Goal: Task Accomplishment & Management: Manage account settings

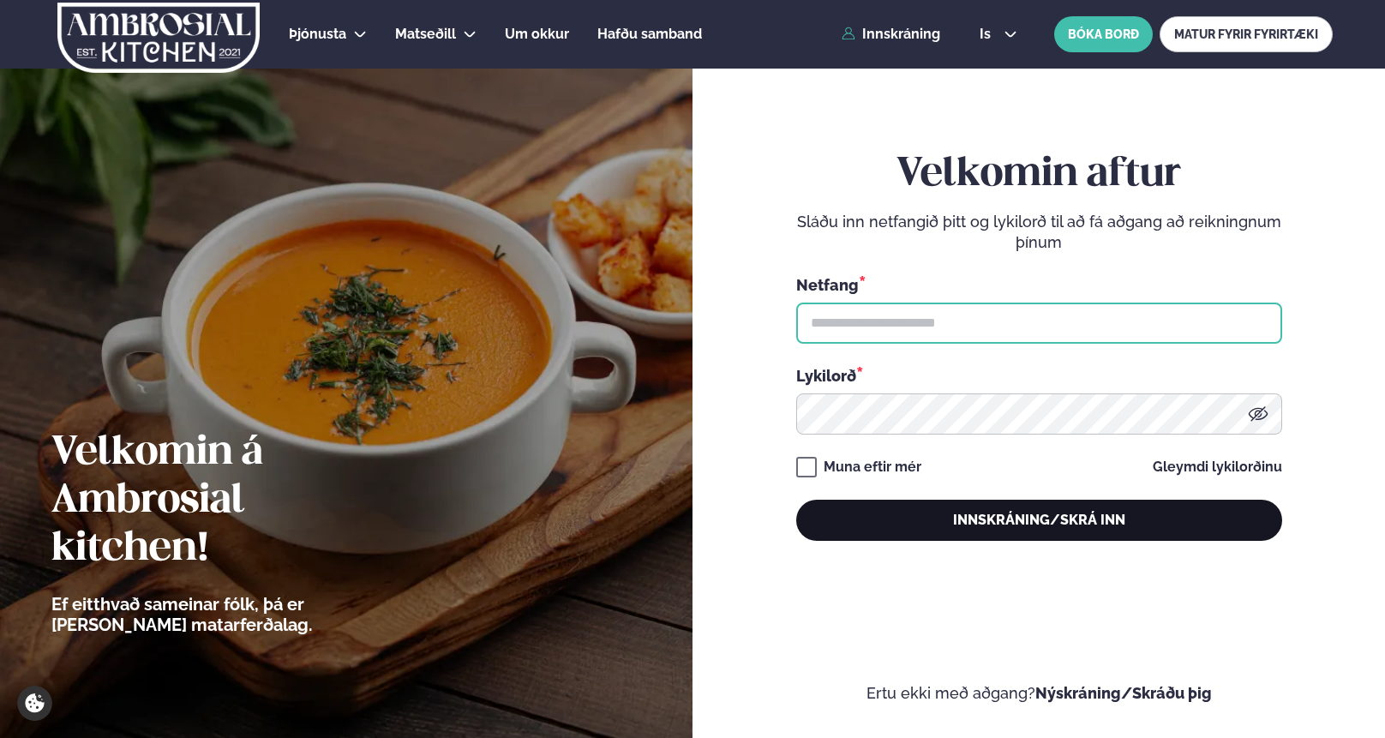
type input "**********"
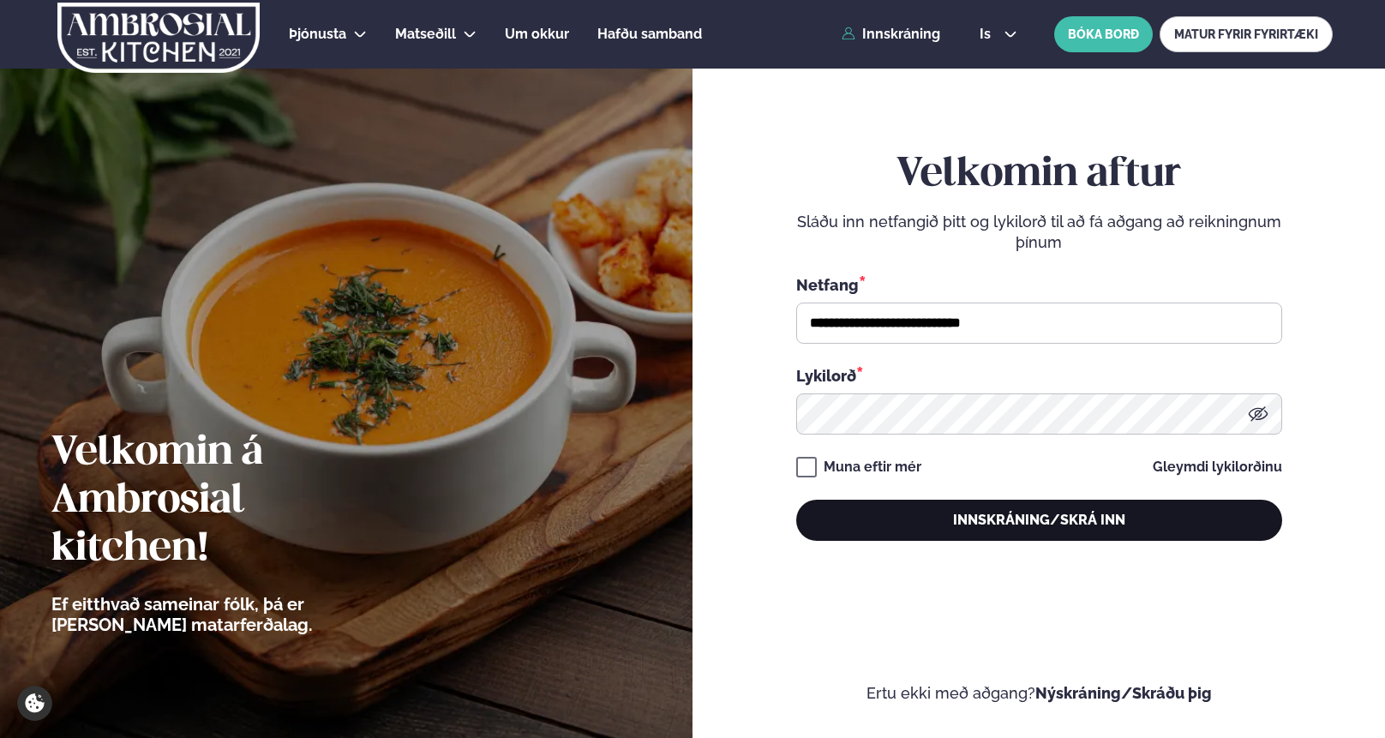
click at [1002, 520] on button "Innskráning/Skrá inn" at bounding box center [1039, 520] width 486 height 41
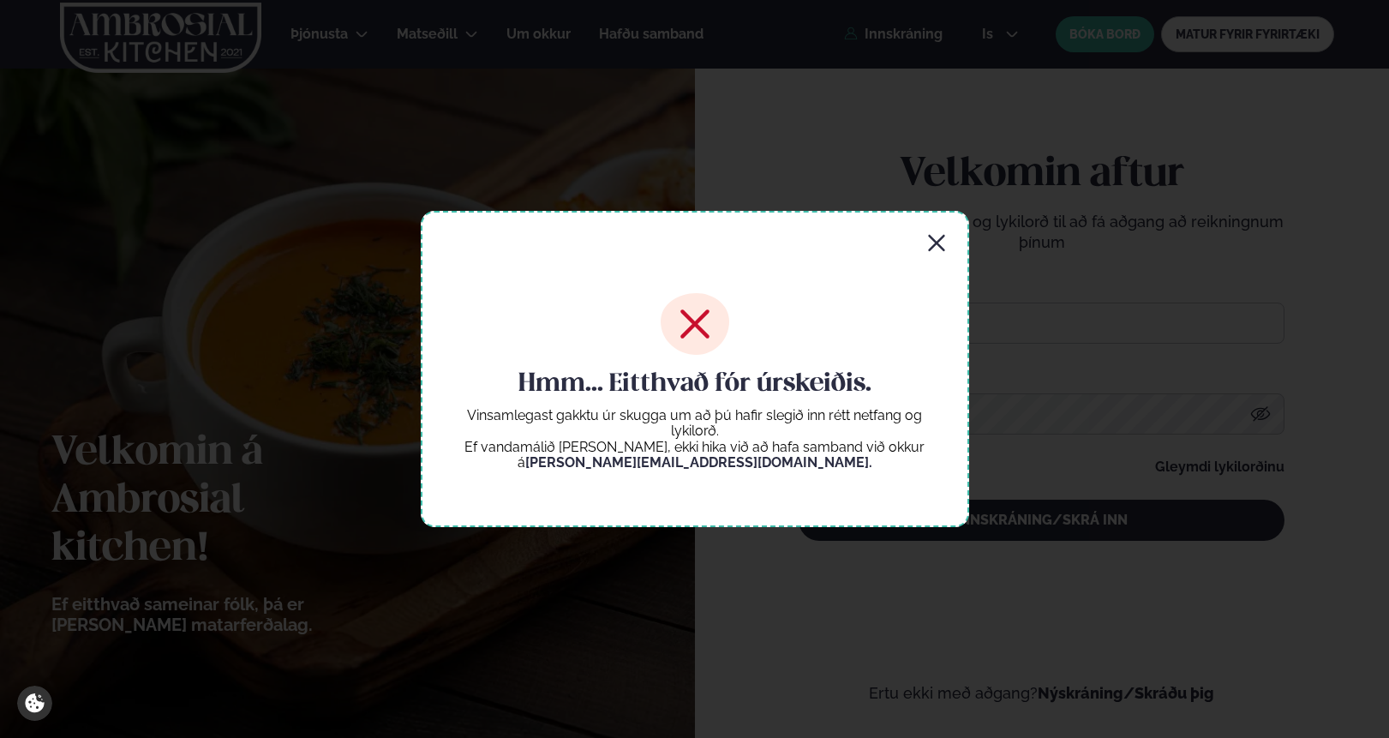
click at [937, 243] on icon "button" at bounding box center [936, 243] width 16 height 16
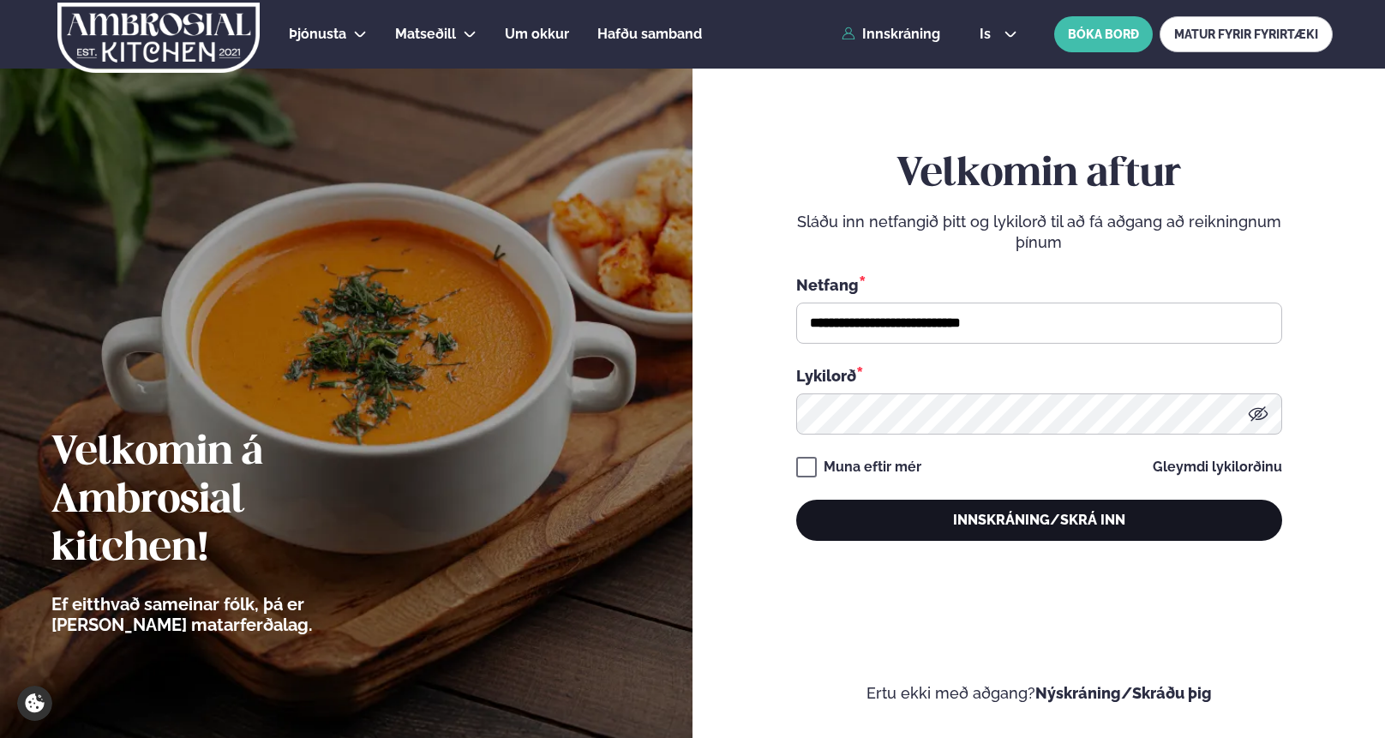
click at [957, 523] on button "Innskráning/Skrá inn" at bounding box center [1039, 520] width 486 height 41
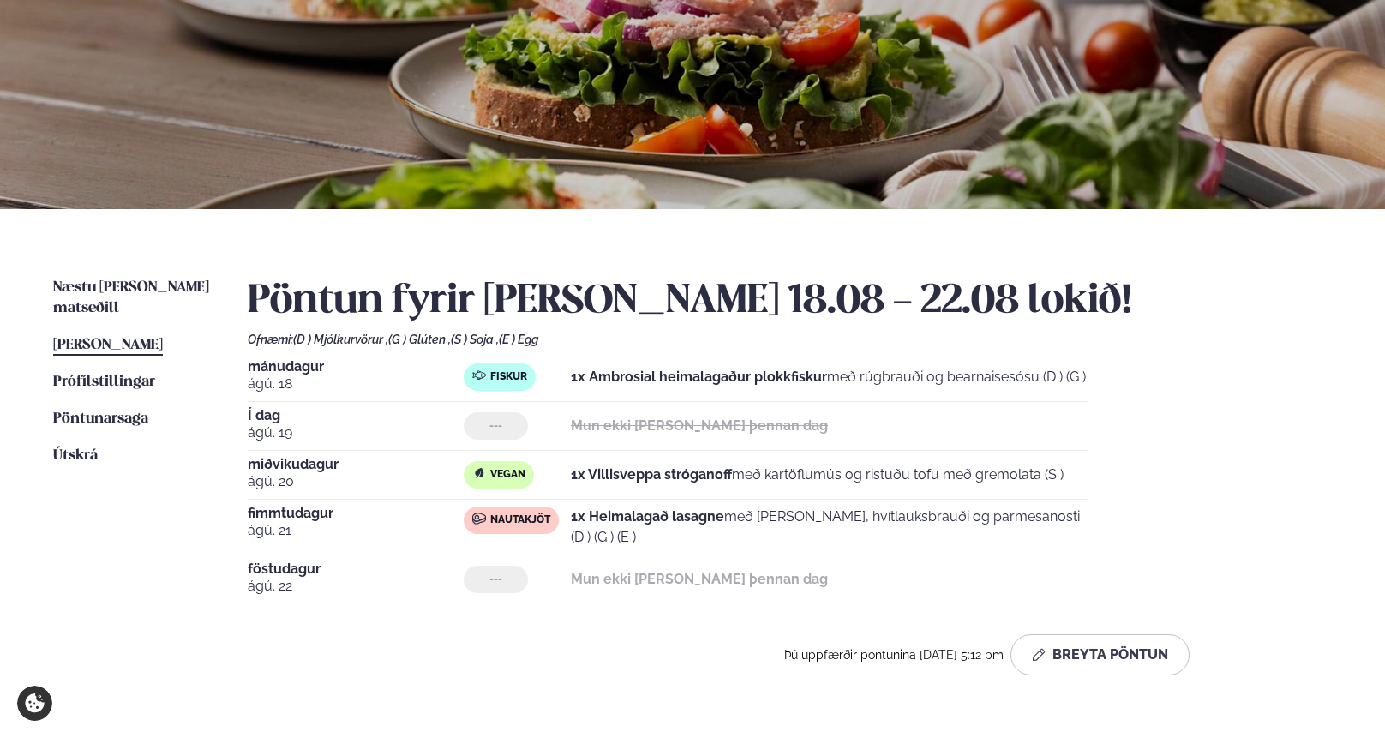
scroll to position [208, 0]
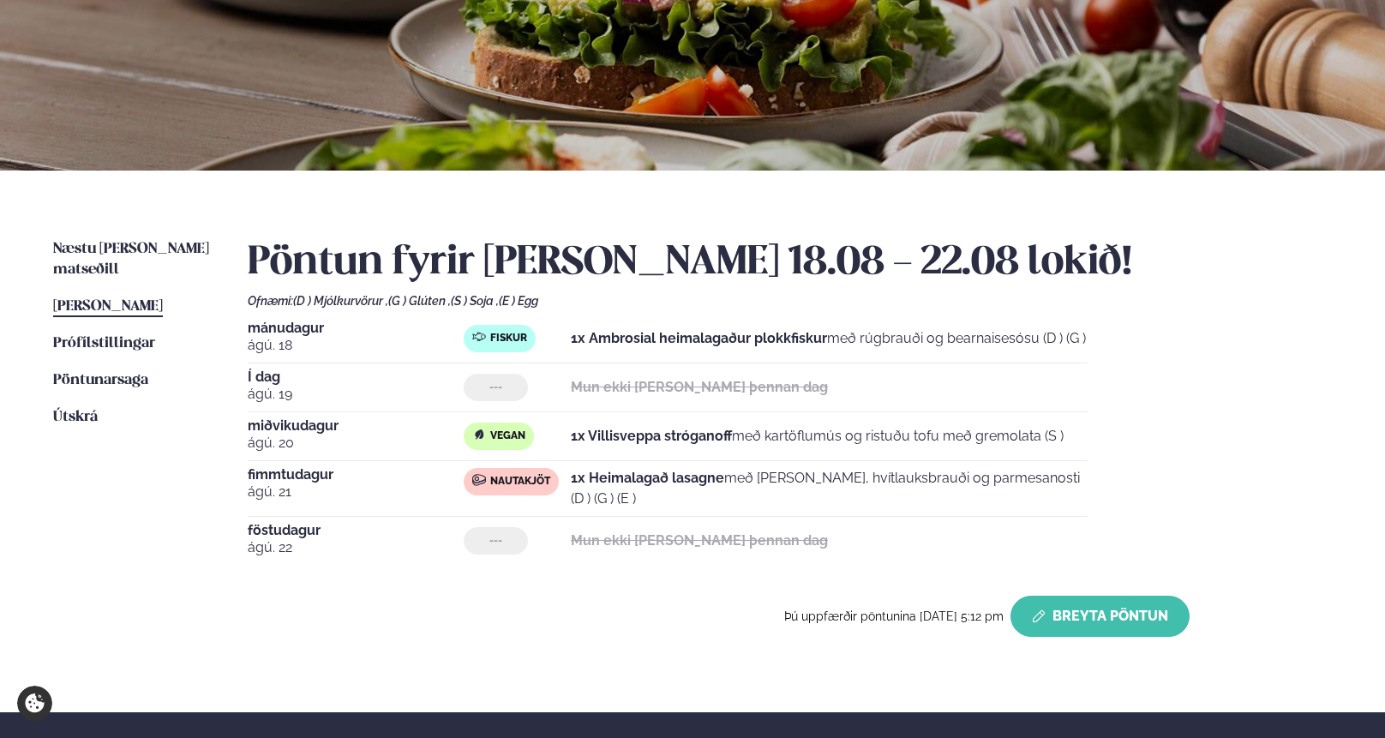
click at [1084, 613] on button "Breyta Pöntun" at bounding box center [1100, 616] width 179 height 41
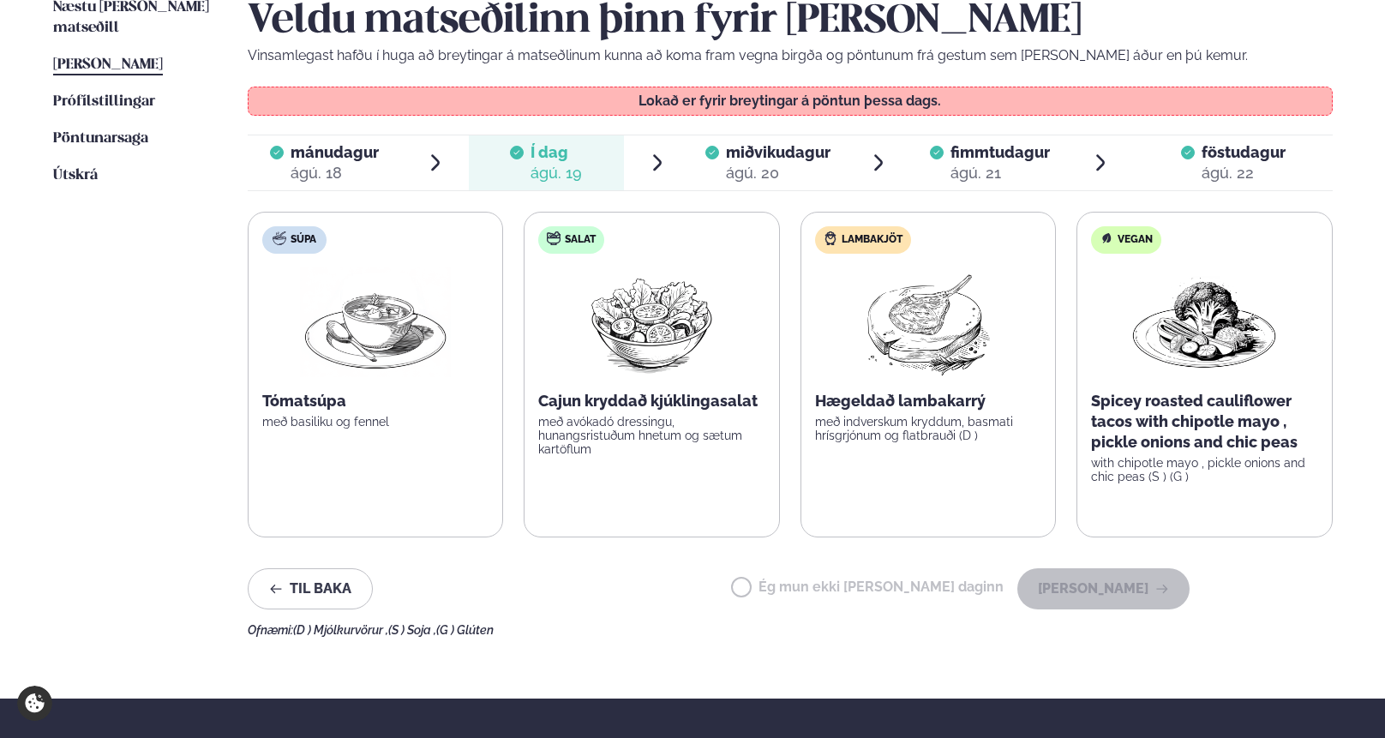
scroll to position [440, 0]
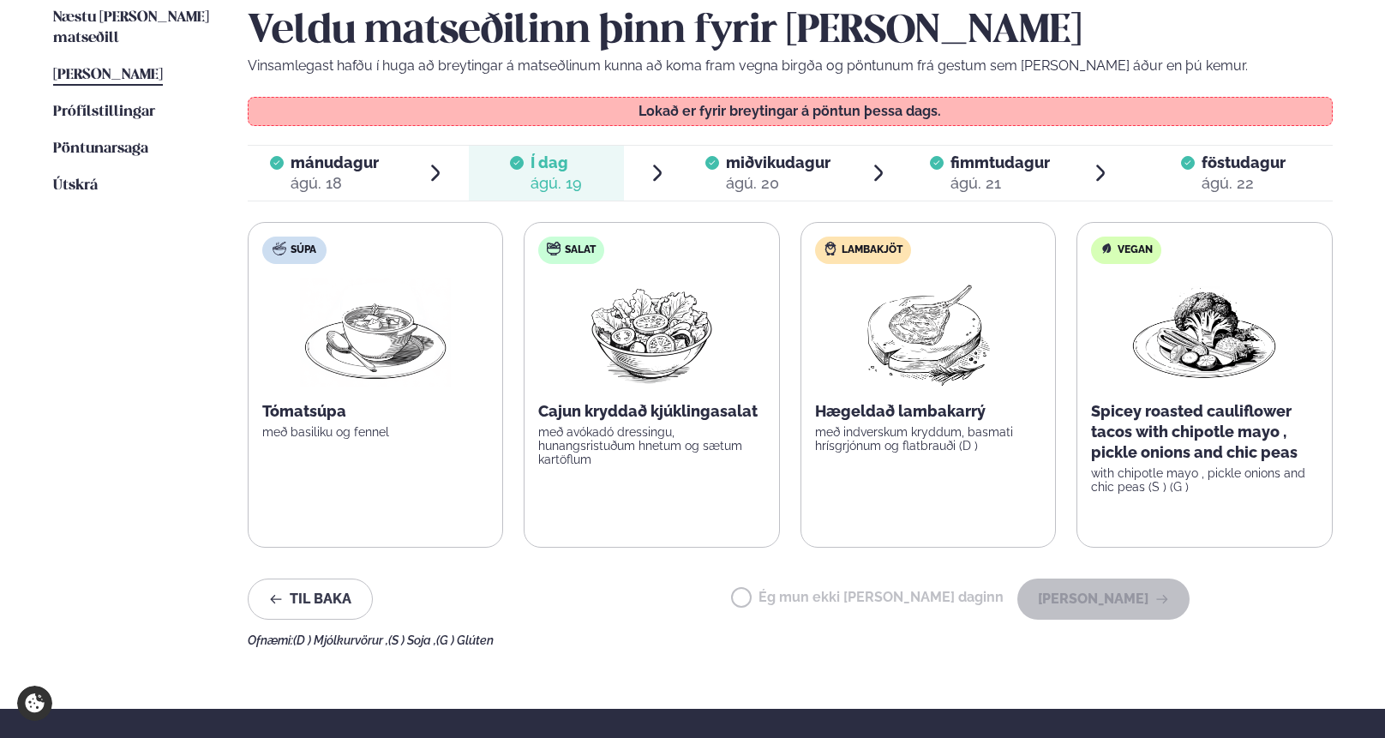
click at [743, 161] on span "miðvikudagur" at bounding box center [778, 162] width 105 height 18
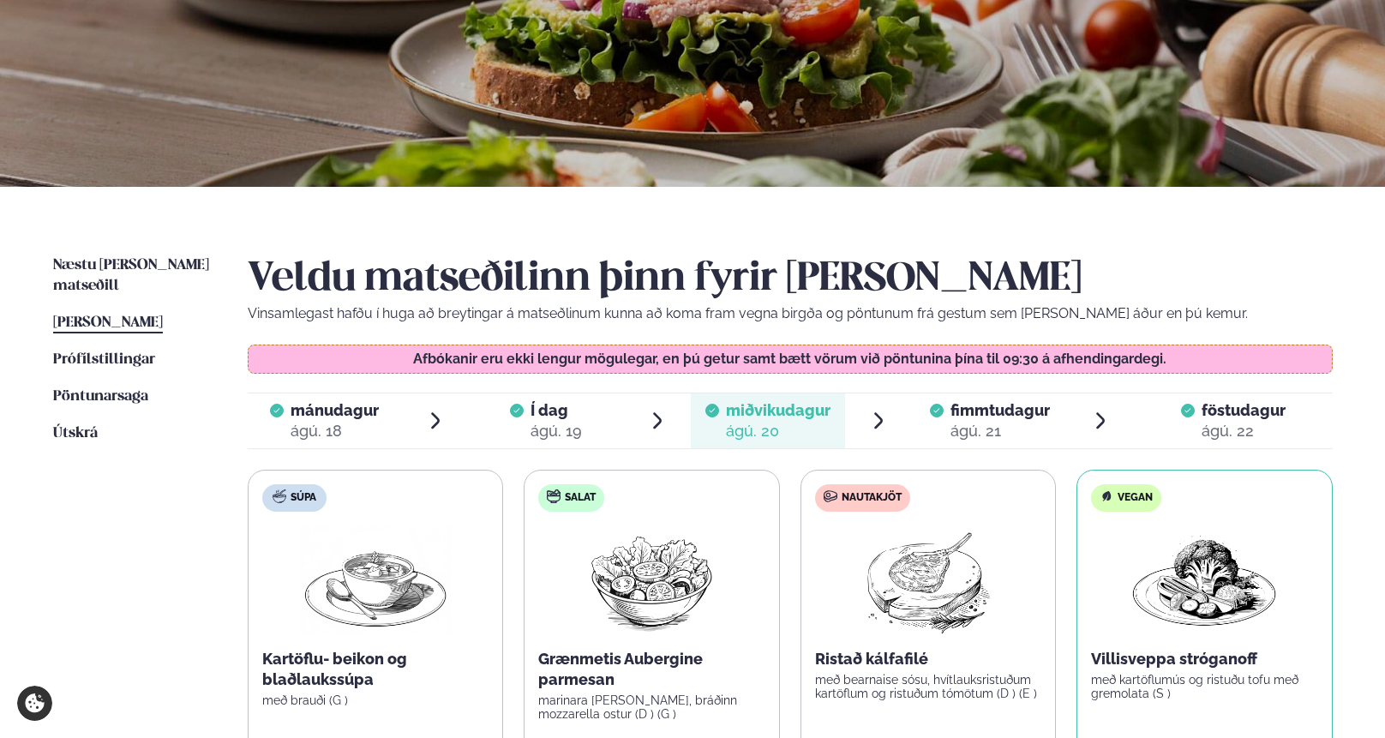
scroll to position [0, 0]
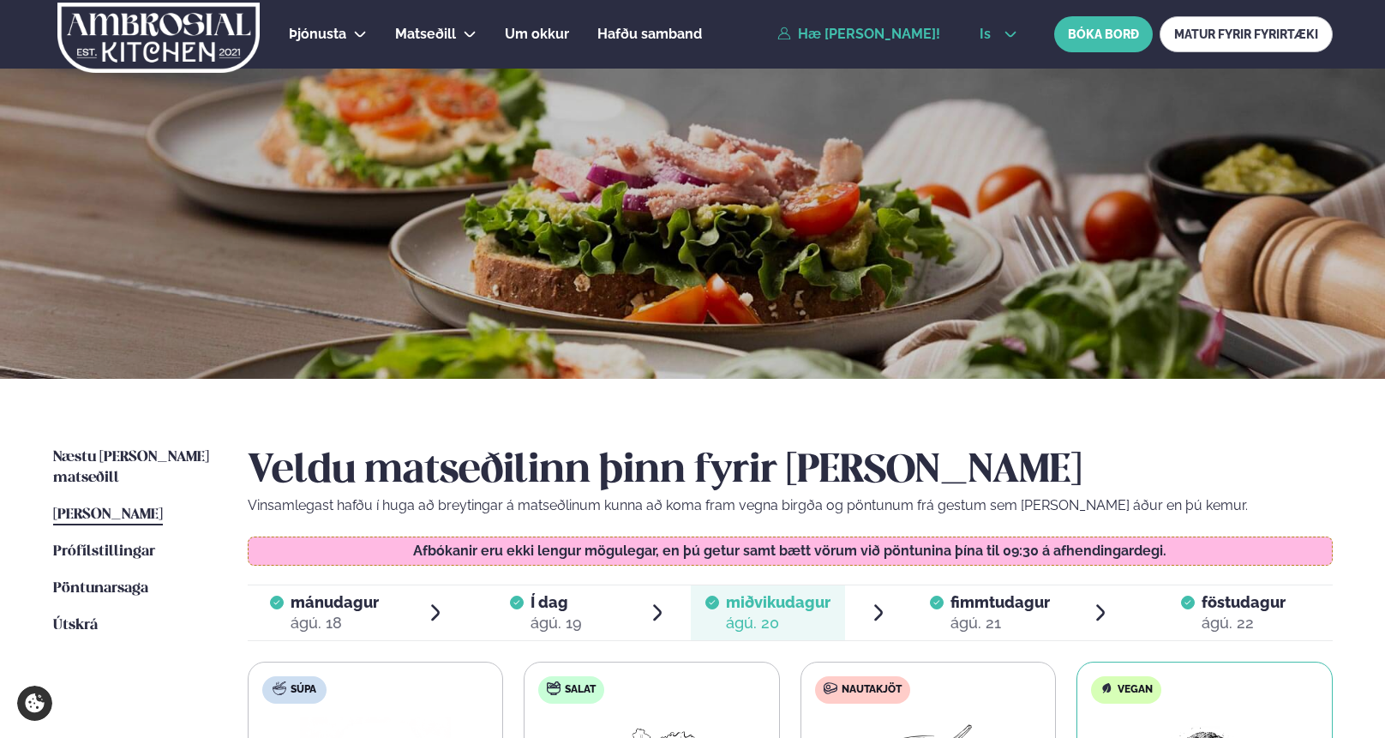
click at [1006, 39] on icon at bounding box center [1011, 34] width 14 height 14
click at [993, 63] on link "en" at bounding box center [998, 65] width 64 height 34
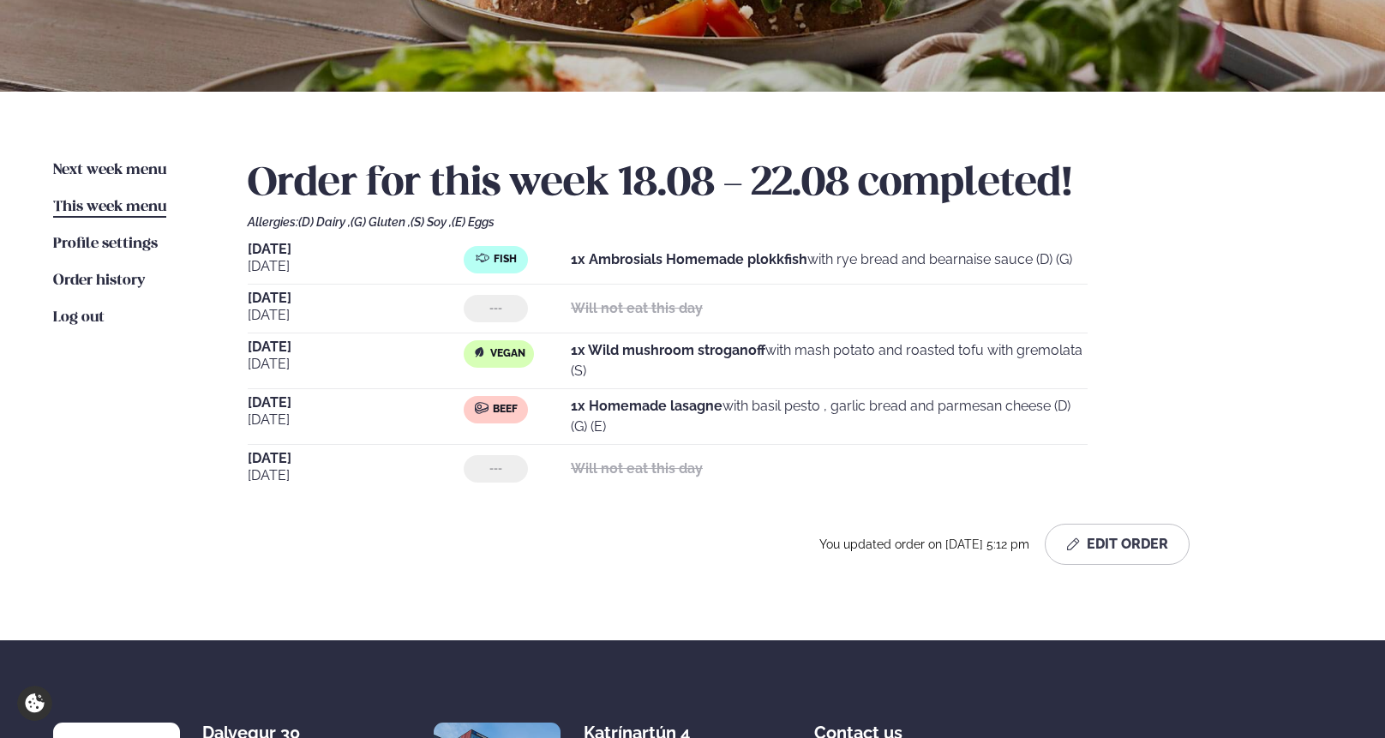
scroll to position [288, 0]
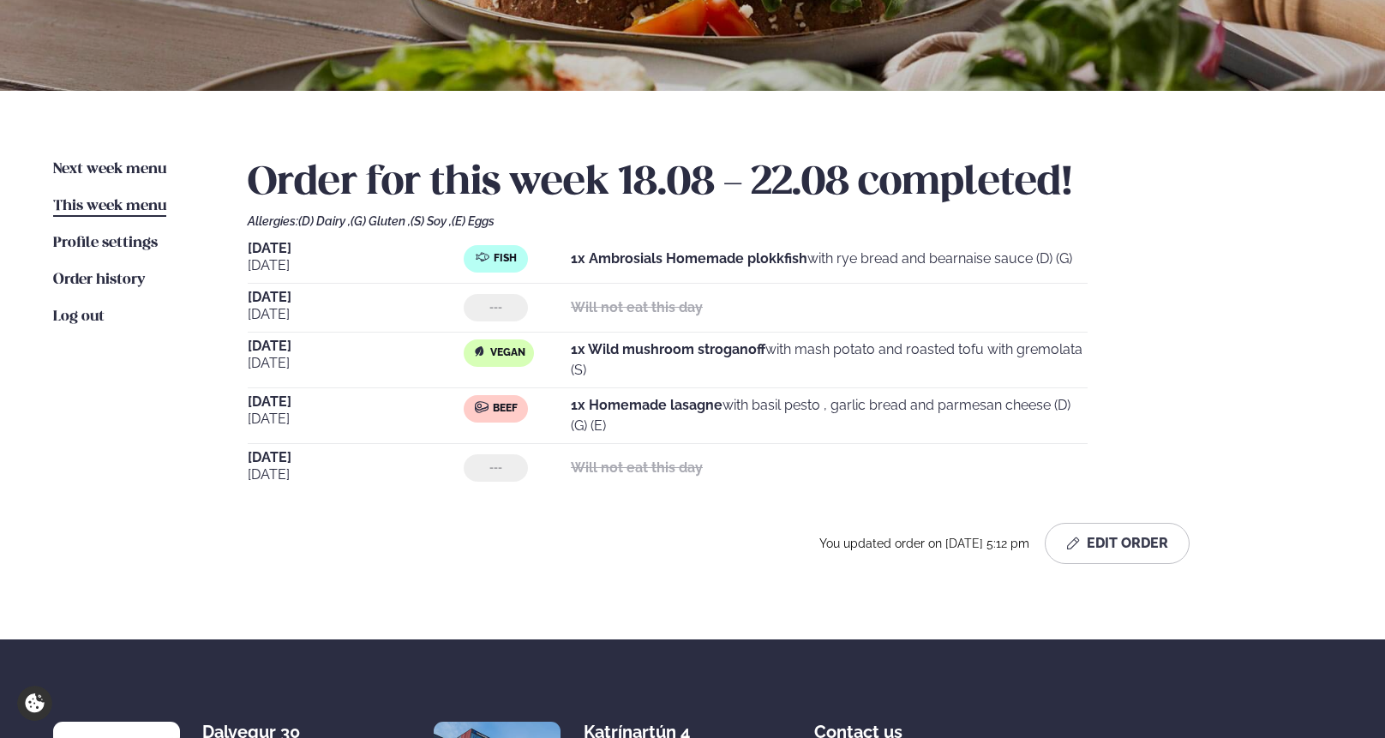
drag, startPoint x: 570, startPoint y: 349, endPoint x: 593, endPoint y: 369, distance: 30.4
click at [593, 369] on div "Vegan 1x Wild mushroom stroganoff with mash potato and roasted tofu with gremol…" at bounding box center [776, 359] width 624 height 41
copy div "1x Wild mushroom stroganoff with mash potato and roasted tofu with gremolata (S)"
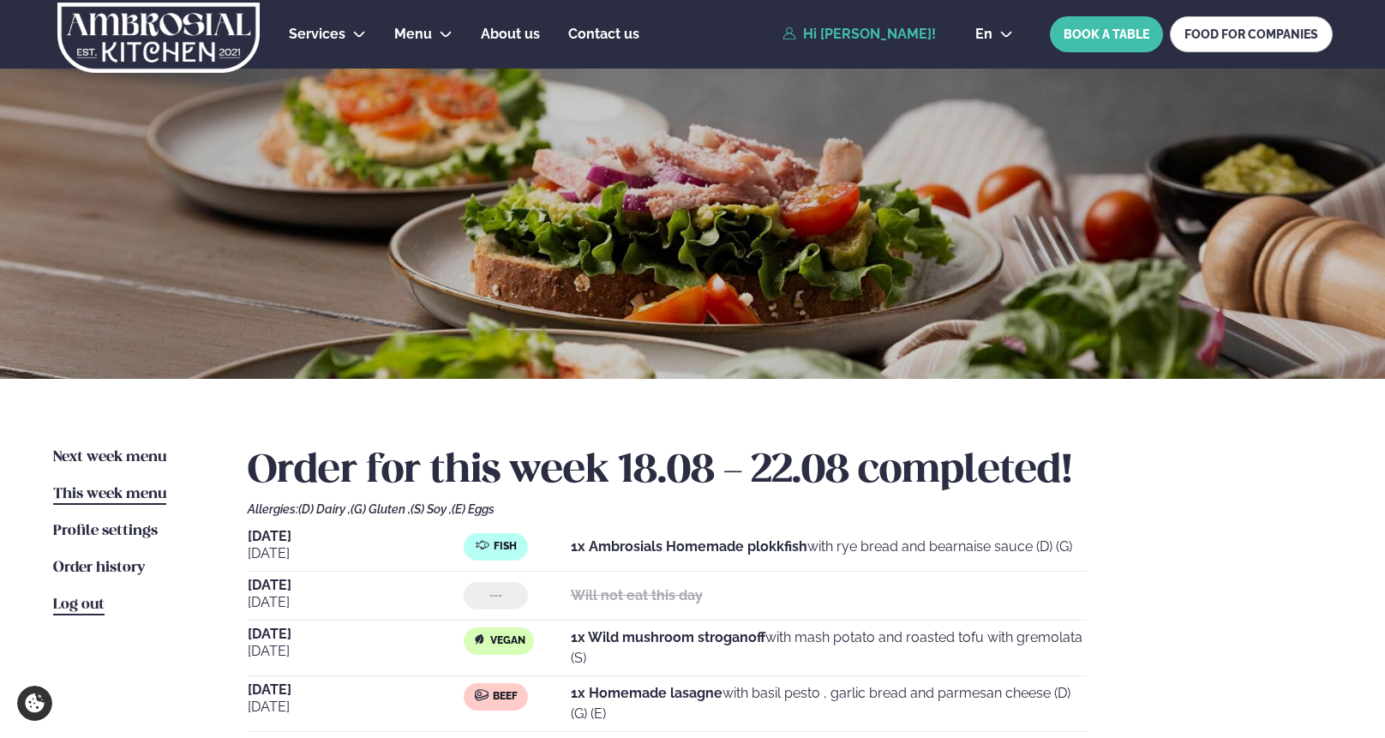
click at [95, 602] on span "Log out" at bounding box center [78, 604] width 51 height 15
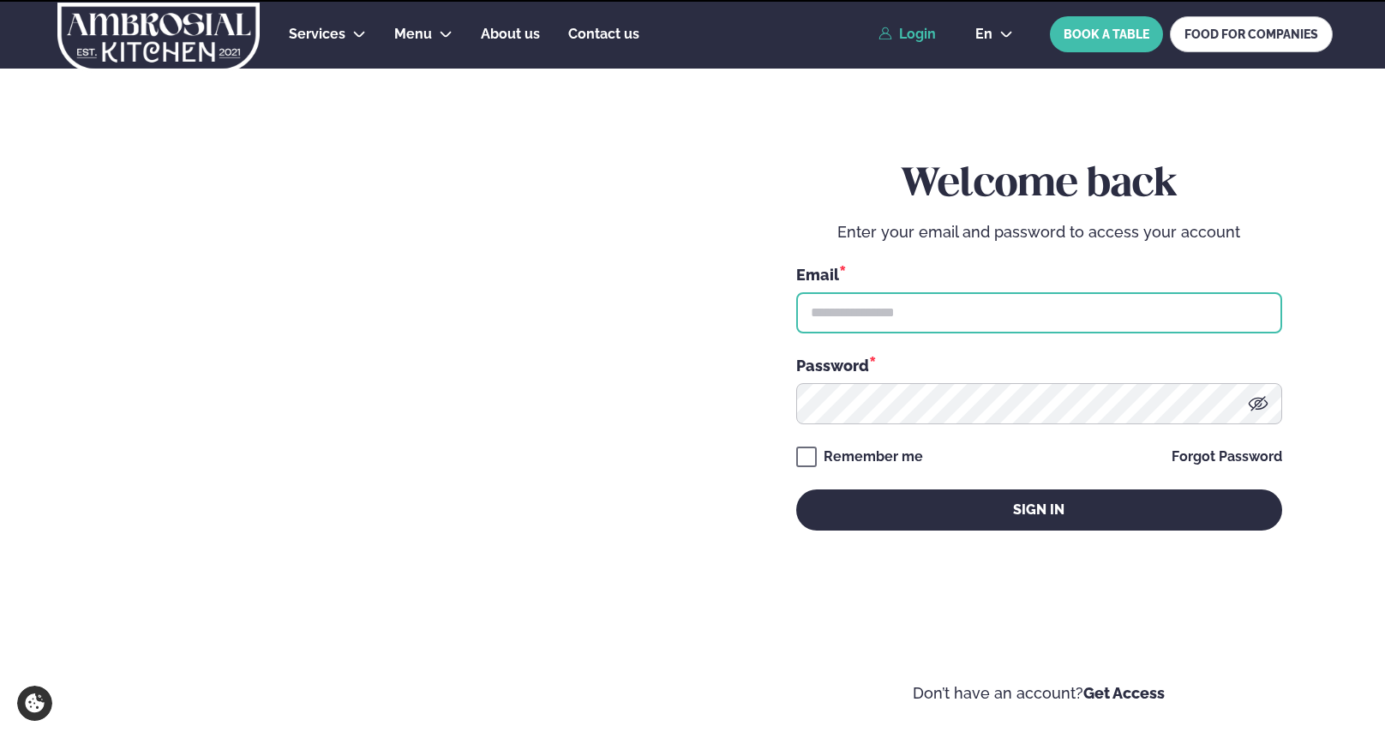
type input "**********"
